Goal: Information Seeking & Learning: Understand process/instructions

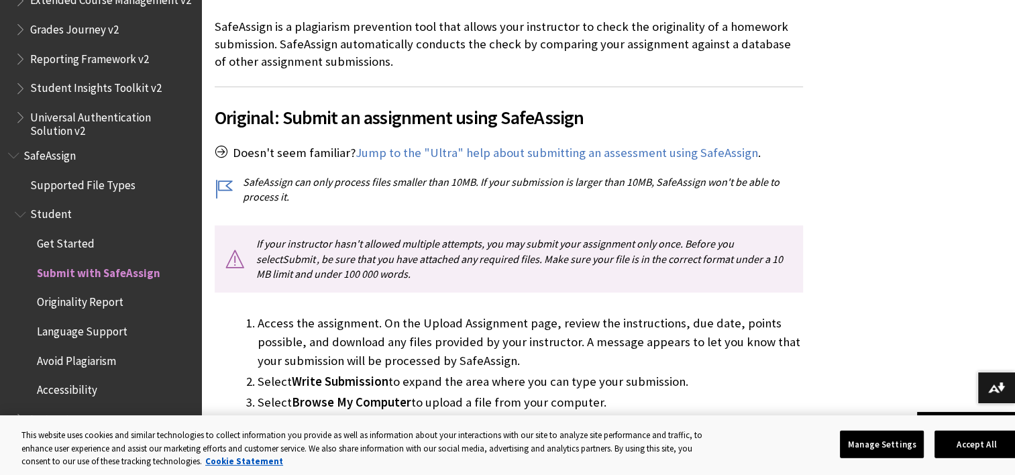
scroll to position [355, 0]
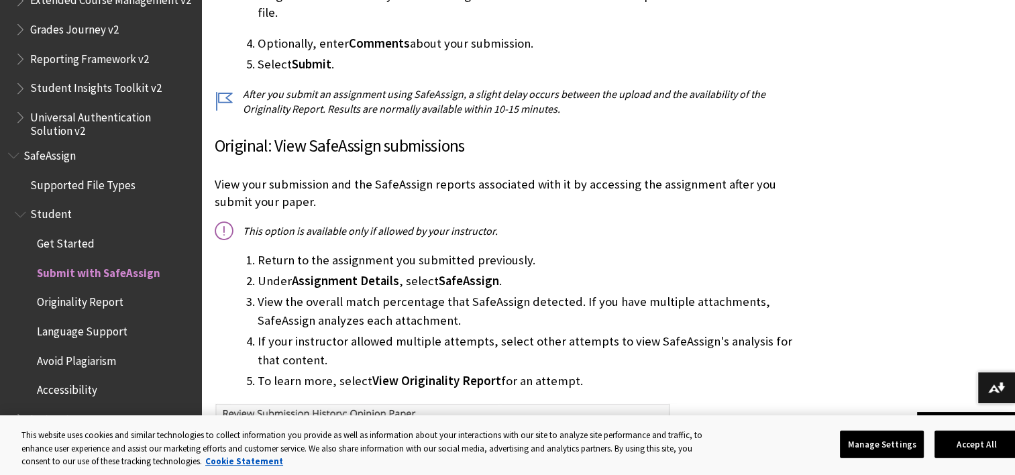
click at [205, 455] on link "Cookie Statement" at bounding box center [244, 460] width 78 height 11
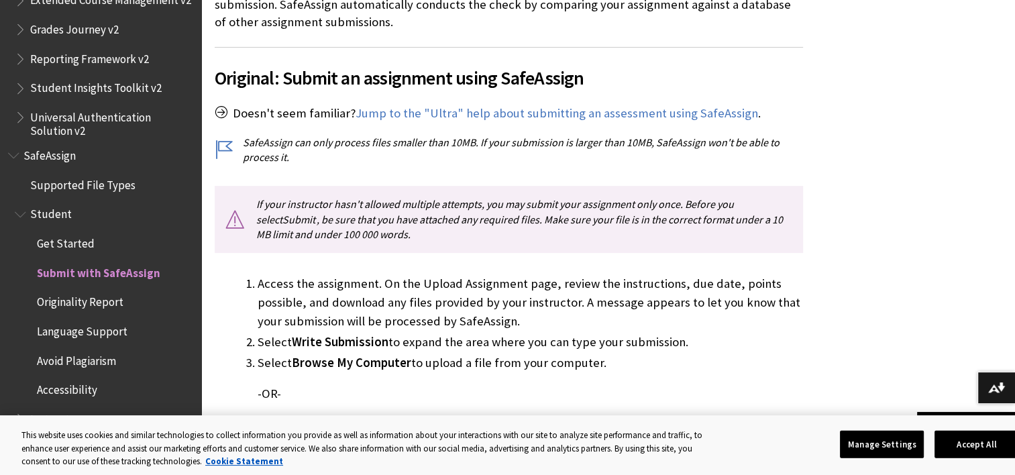
scroll to position [297, 0]
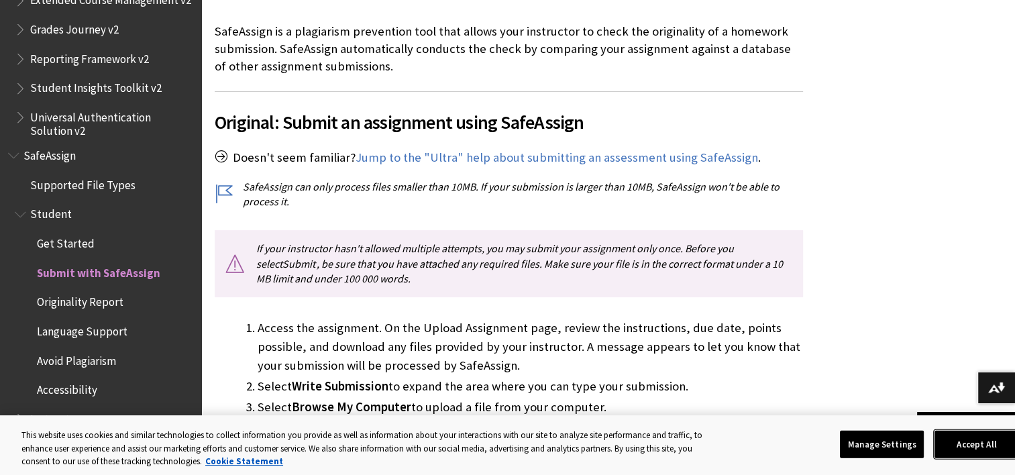
click at [985, 441] on button "Accept All" at bounding box center [976, 444] width 84 height 28
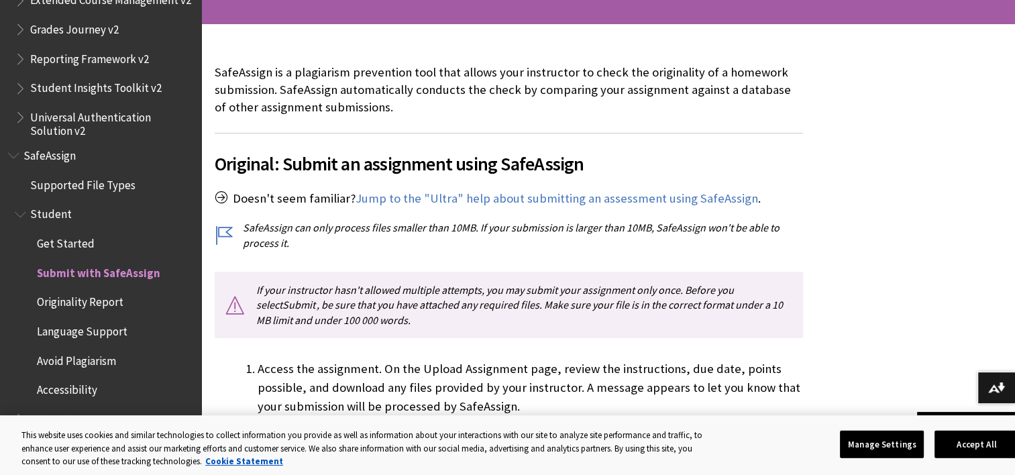
scroll to position [0, 0]
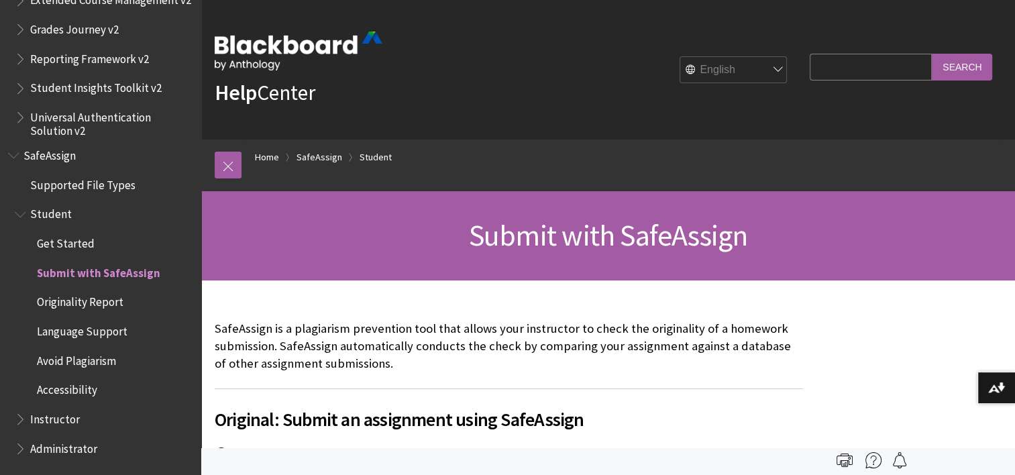
click at [91, 267] on span "Submit with SafeAssign" at bounding box center [98, 271] width 123 height 18
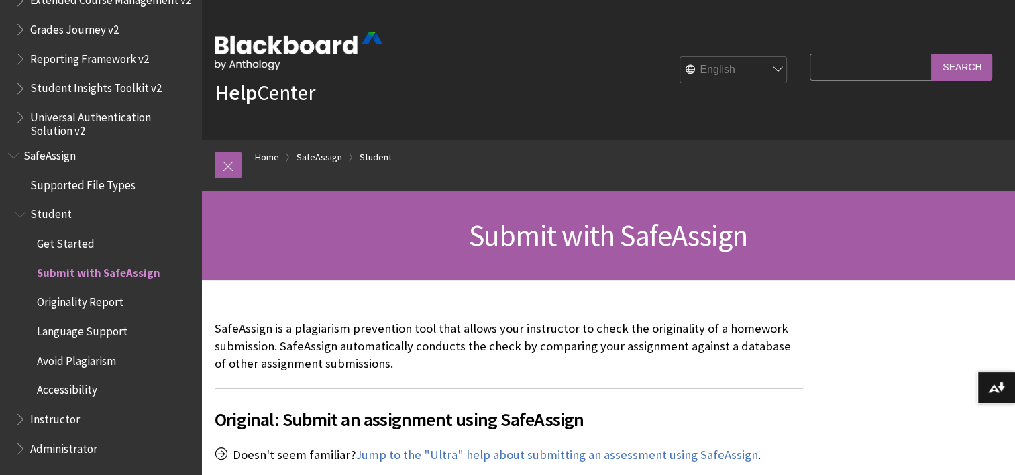
scroll to position [130, 0]
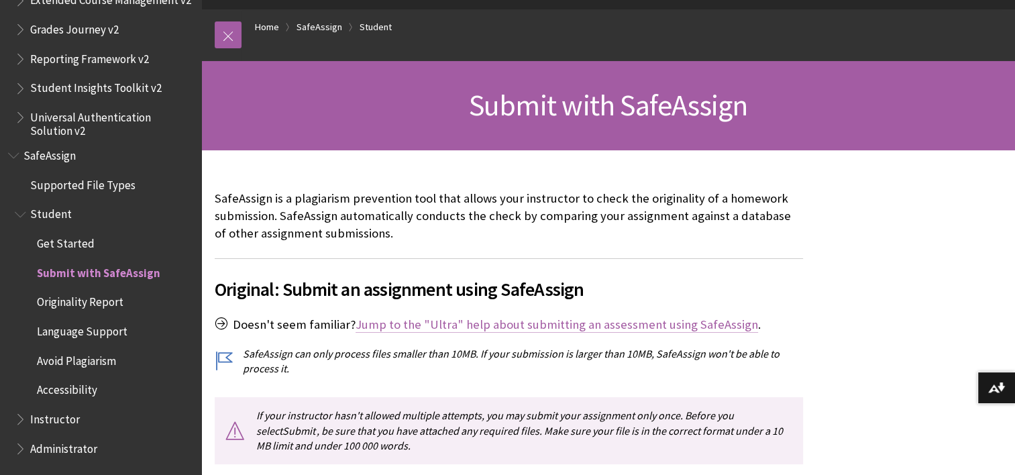
click at [490, 323] on link "Jump to the "Ultra" help about submitting an assessment using SafeAssign" at bounding box center [556, 325] width 402 height 16
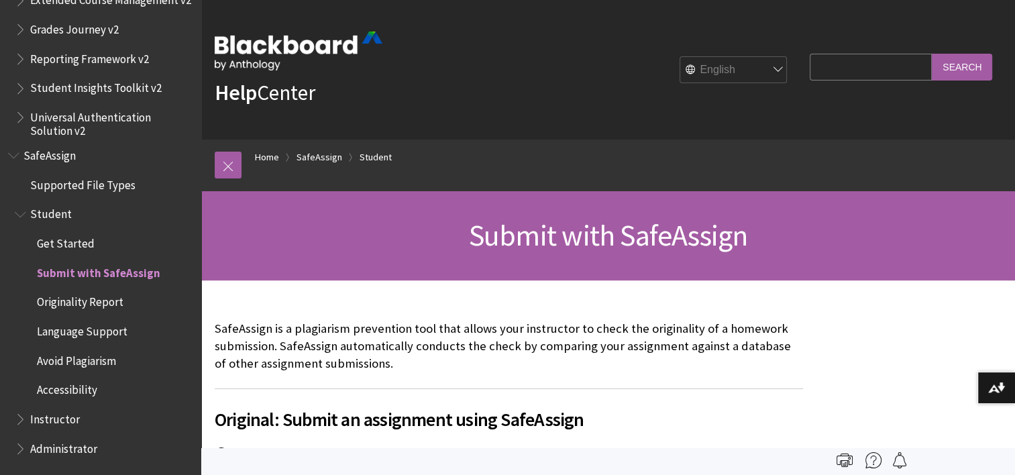
click at [90, 298] on span "Originality Report" at bounding box center [80, 300] width 87 height 18
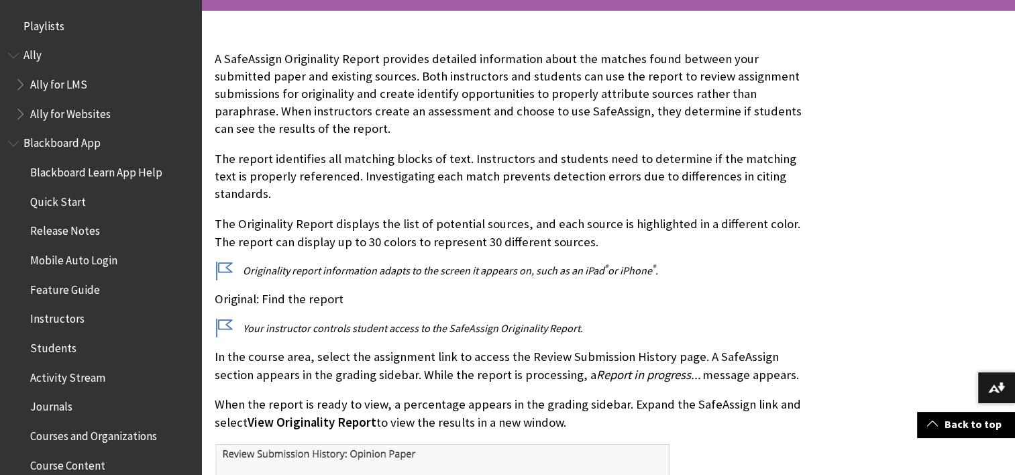
scroll to position [1566, 0]
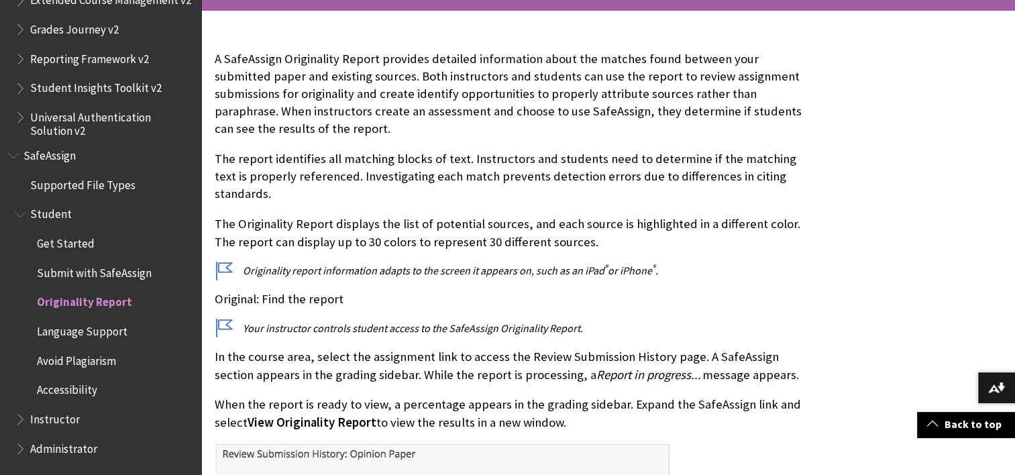
click at [80, 353] on span "Avoid Plagiarism" at bounding box center [76, 358] width 79 height 18
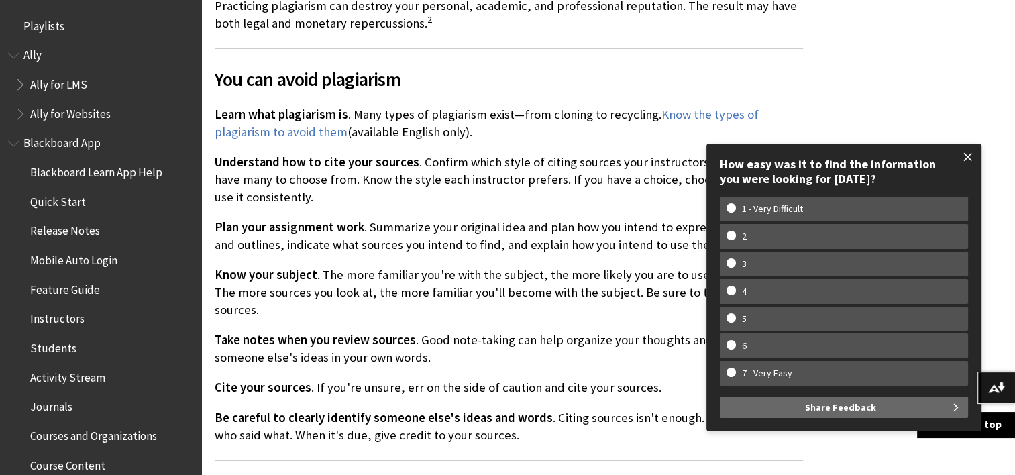
click at [970, 152] on span at bounding box center [968, 157] width 28 height 28
